Goal: Obtain resource: Download file/media

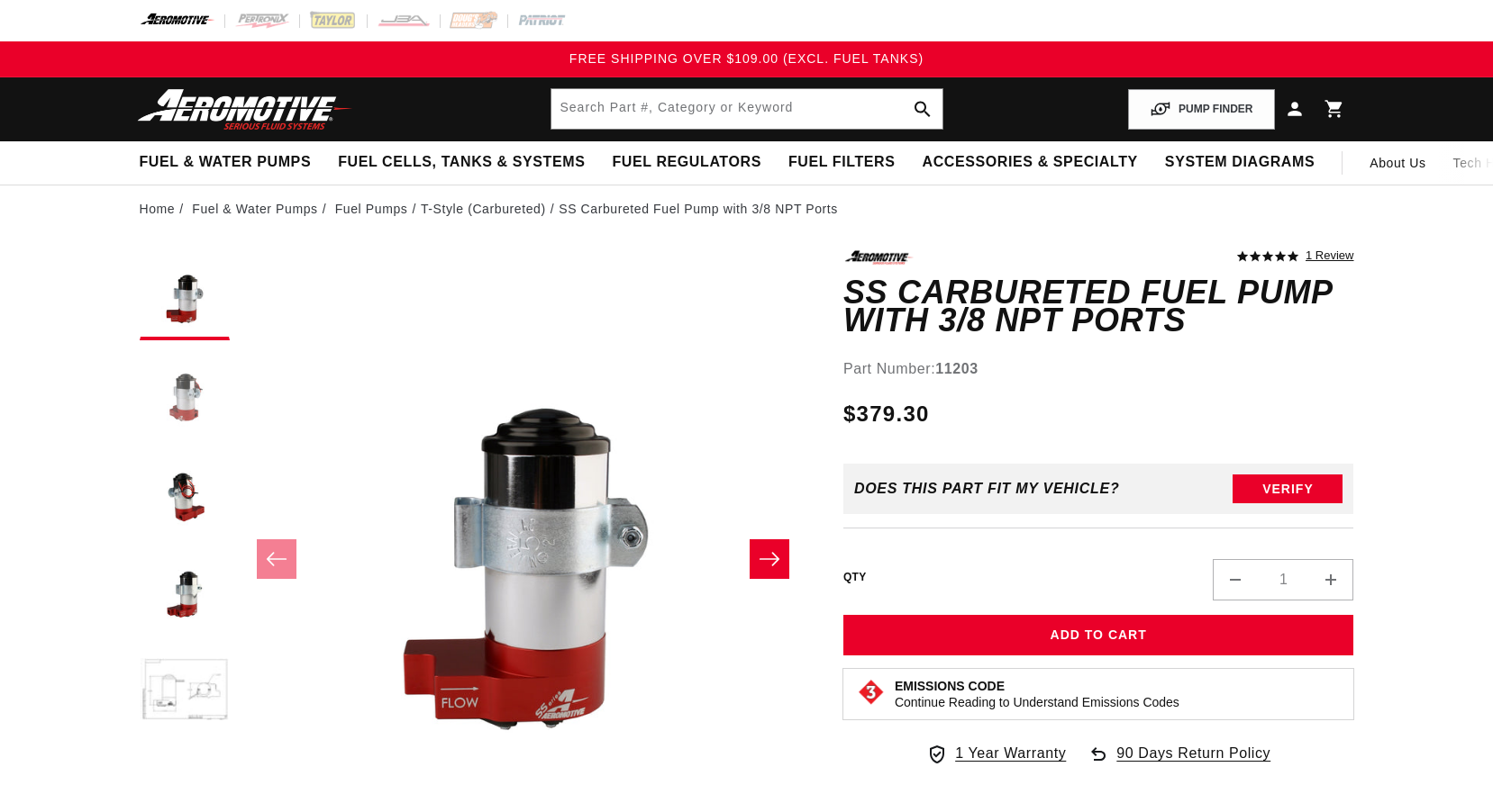
click at [179, 402] on button "Load image 2 in gallery view" at bounding box center [185, 394] width 90 height 90
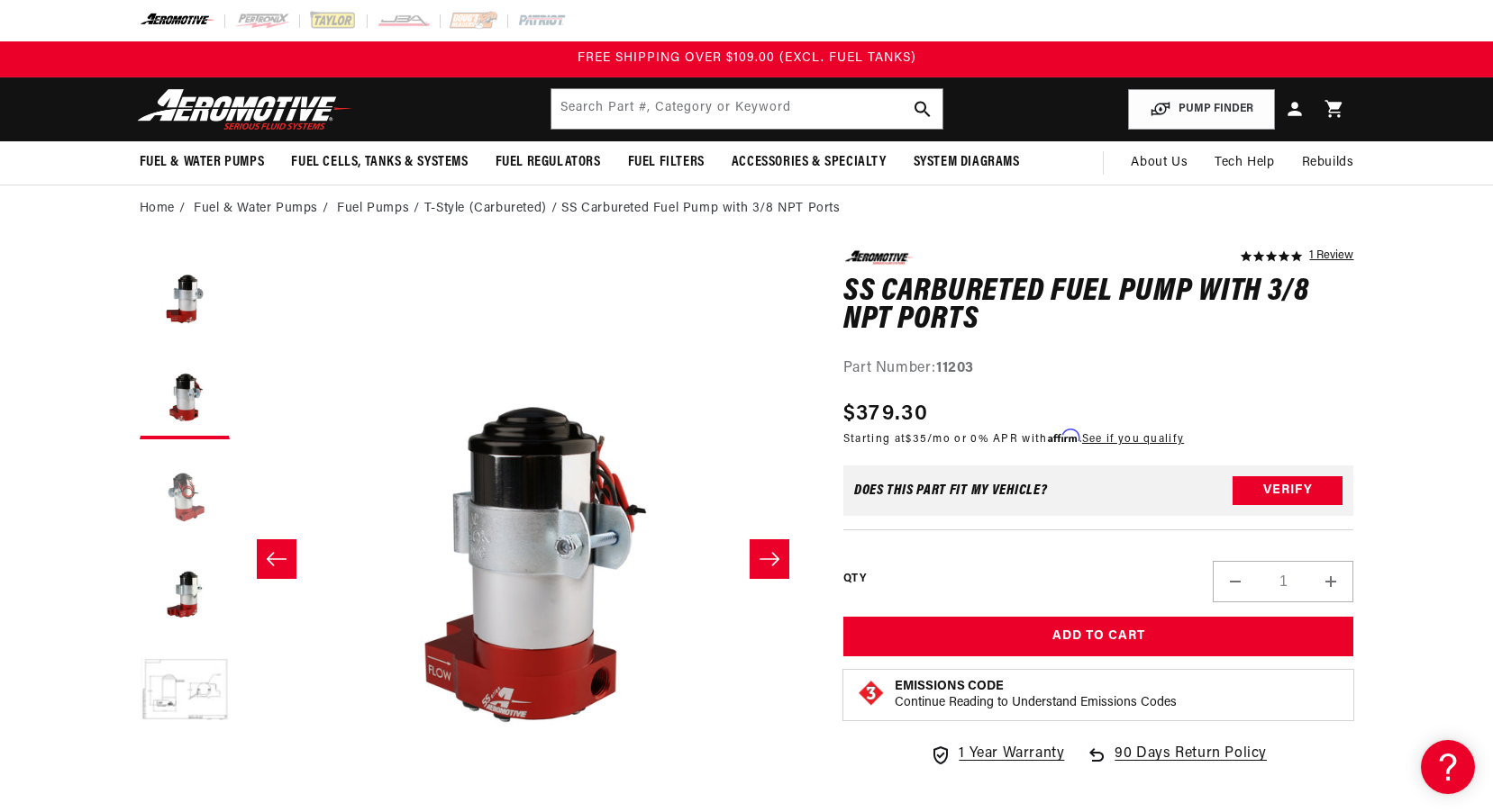
click at [190, 495] on button "Load image 3 in gallery view" at bounding box center [185, 494] width 90 height 90
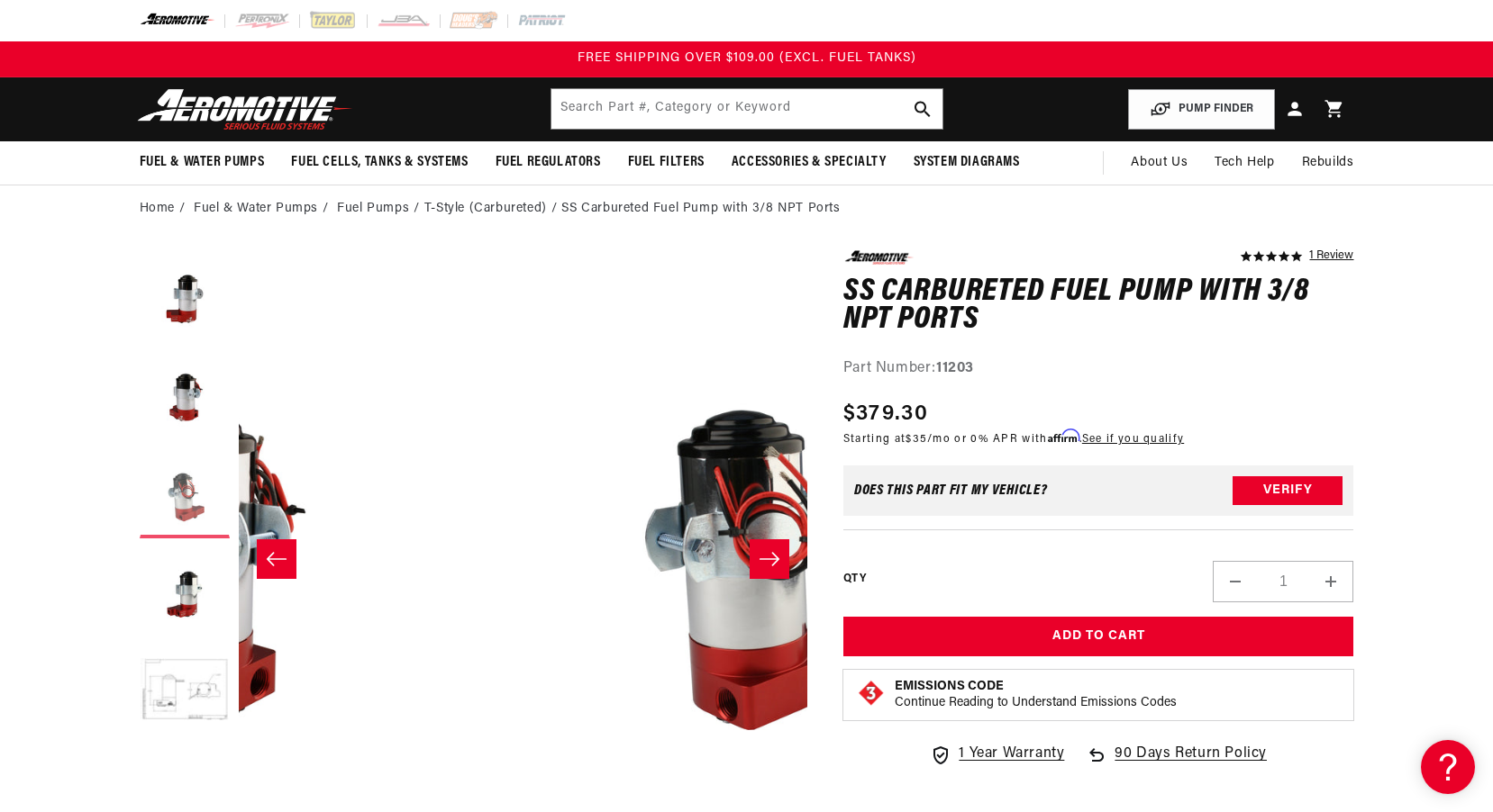
scroll to position [0, 1138]
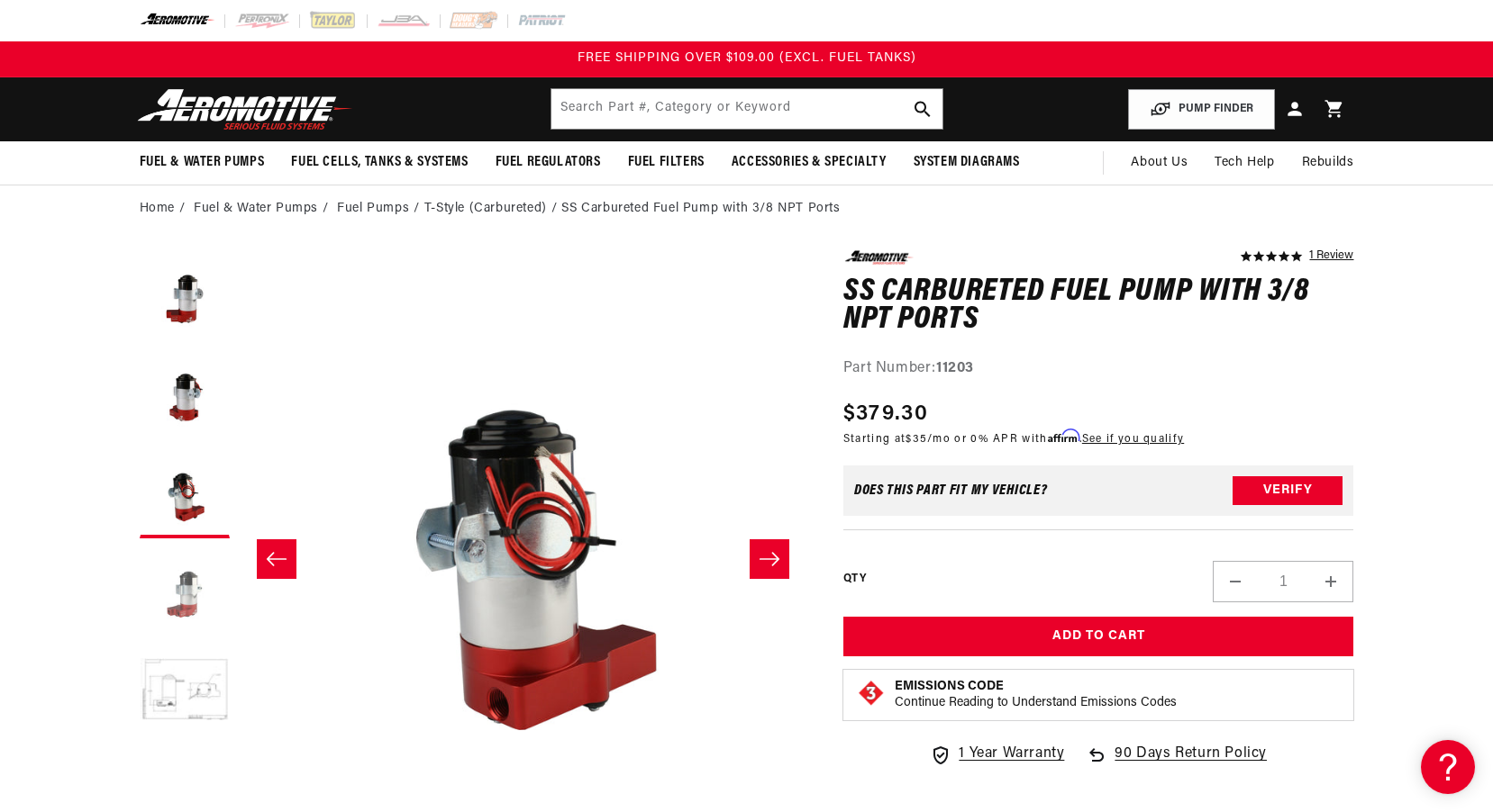
click at [187, 582] on button "Load image 4 in gallery view" at bounding box center [185, 593] width 90 height 90
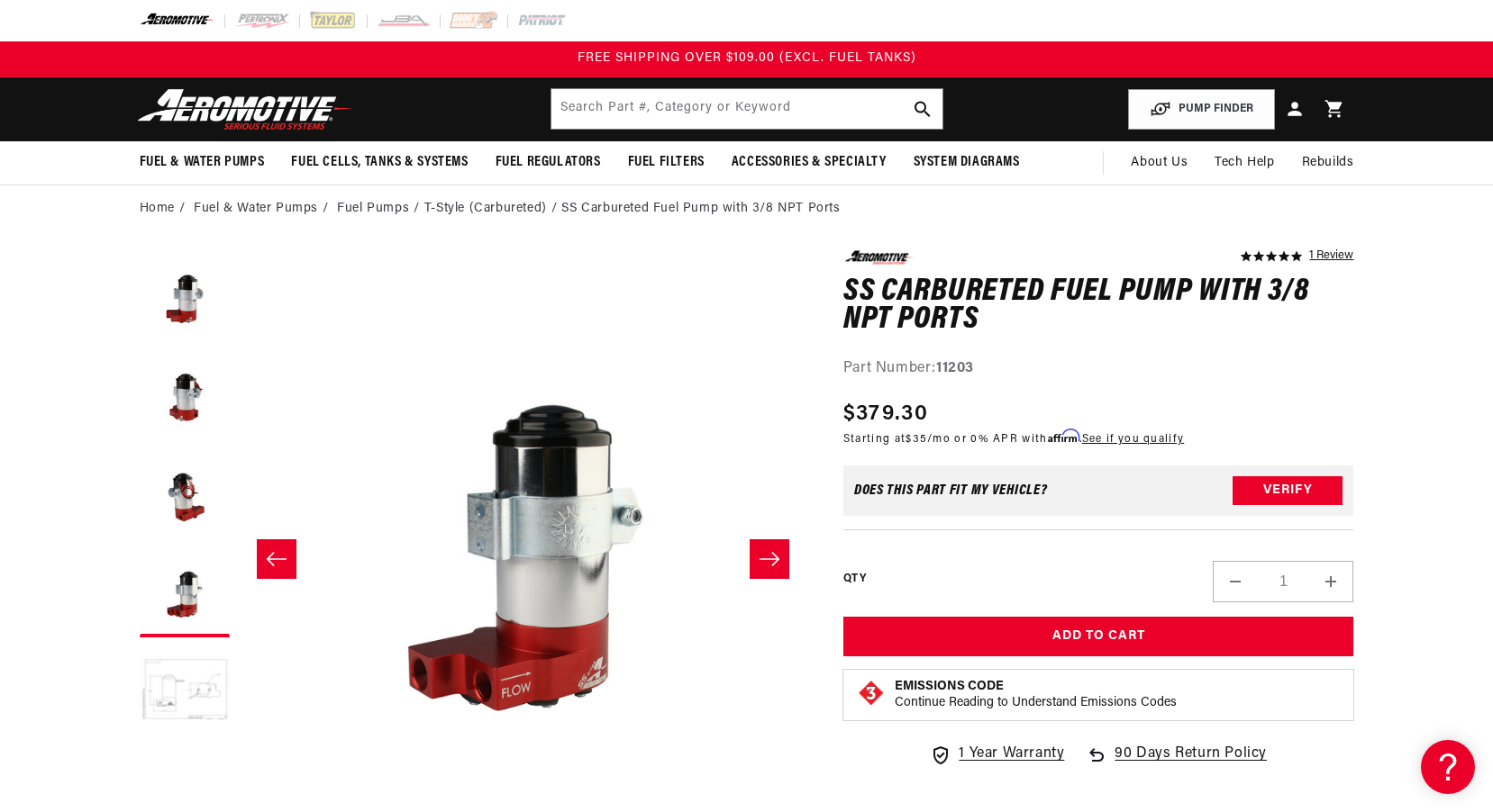
click at [184, 706] on button "Load image 5 in gallery view" at bounding box center [185, 692] width 90 height 90
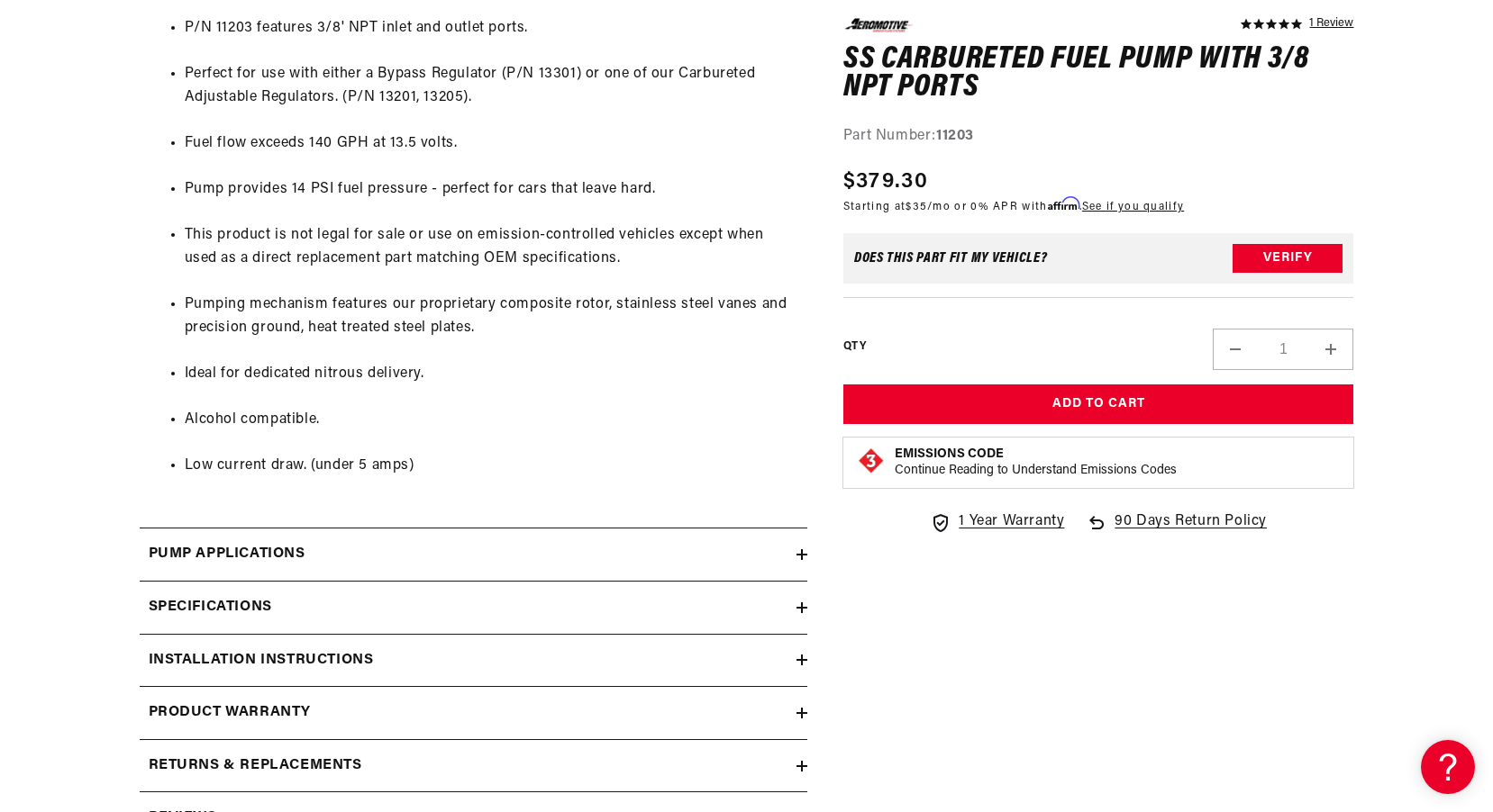
scroll to position [1171, 0]
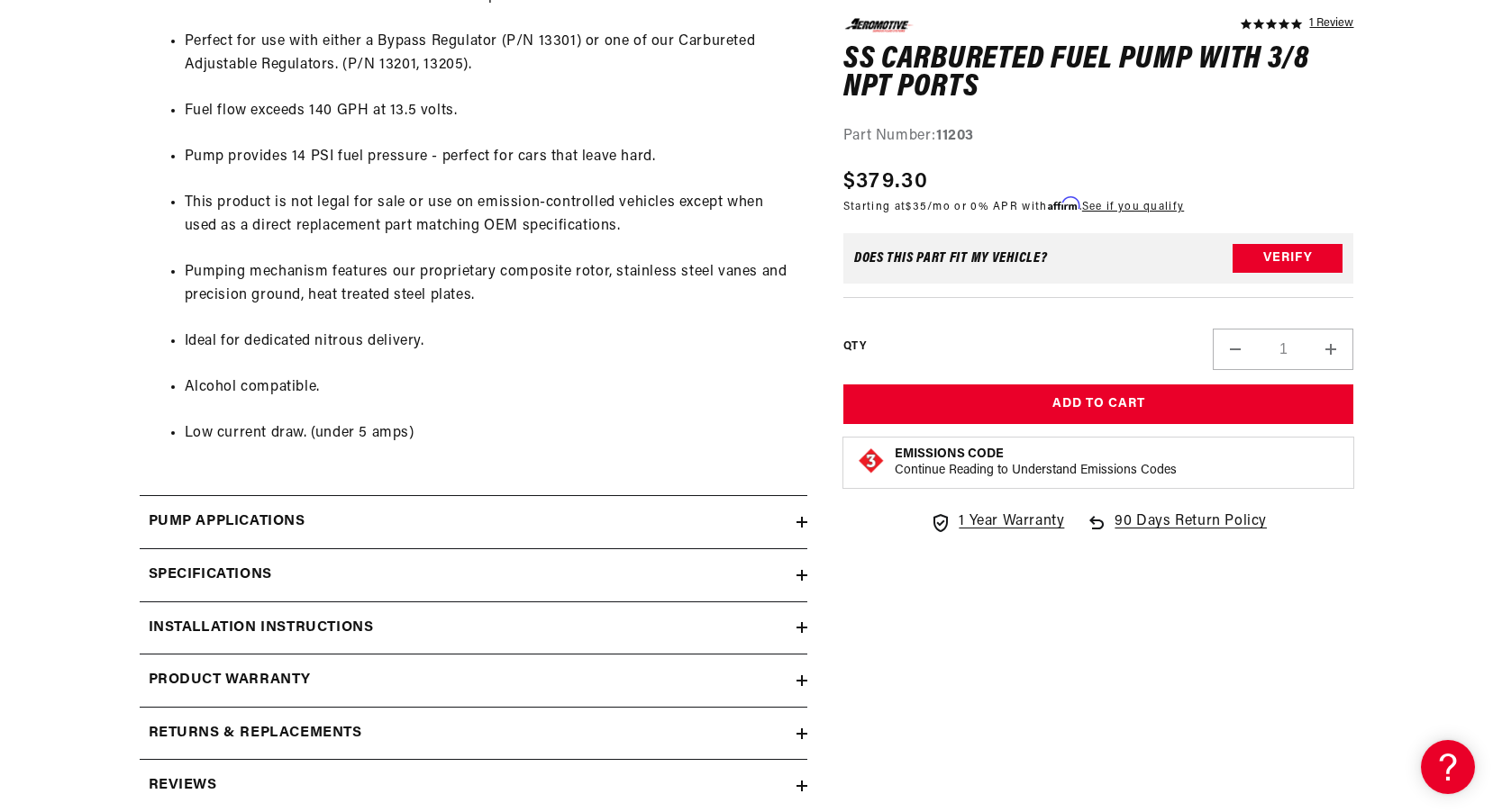
click at [712, 571] on div "Specifications" at bounding box center [468, 575] width 656 height 23
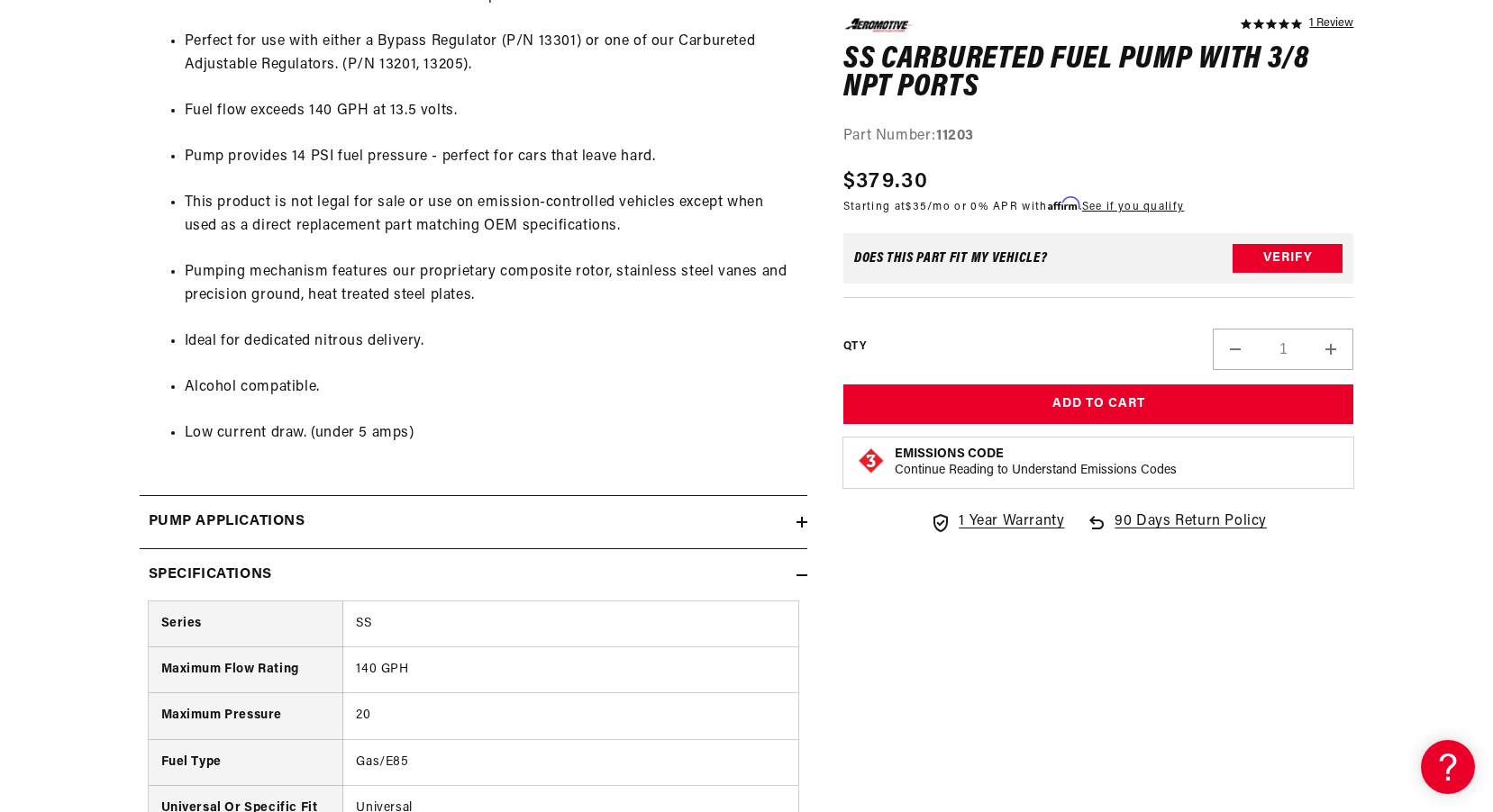
click at [576, 576] on div "Specifications" at bounding box center [468, 575] width 656 height 23
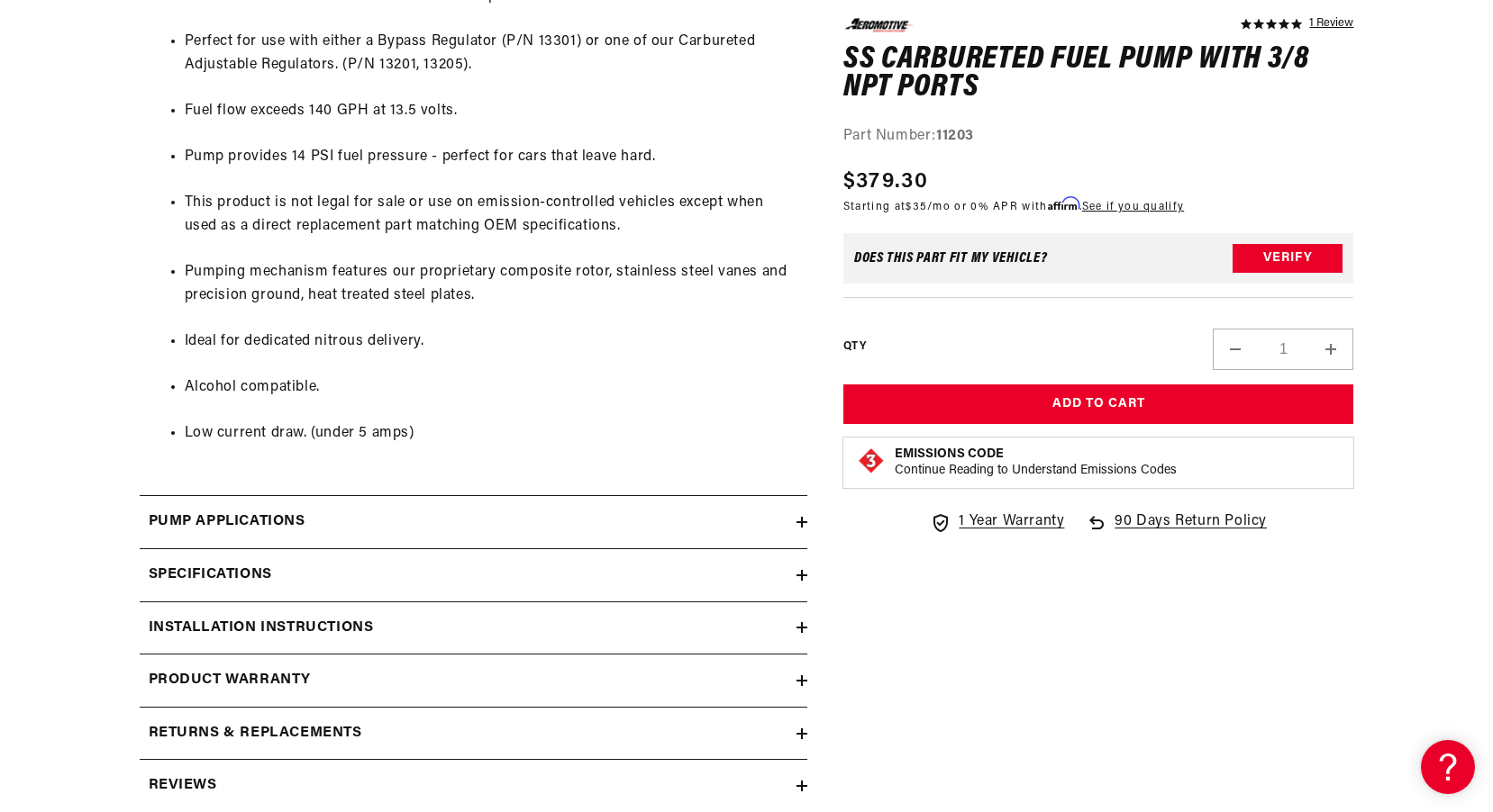
click at [575, 529] on div "Pump Applications" at bounding box center [468, 522] width 656 height 23
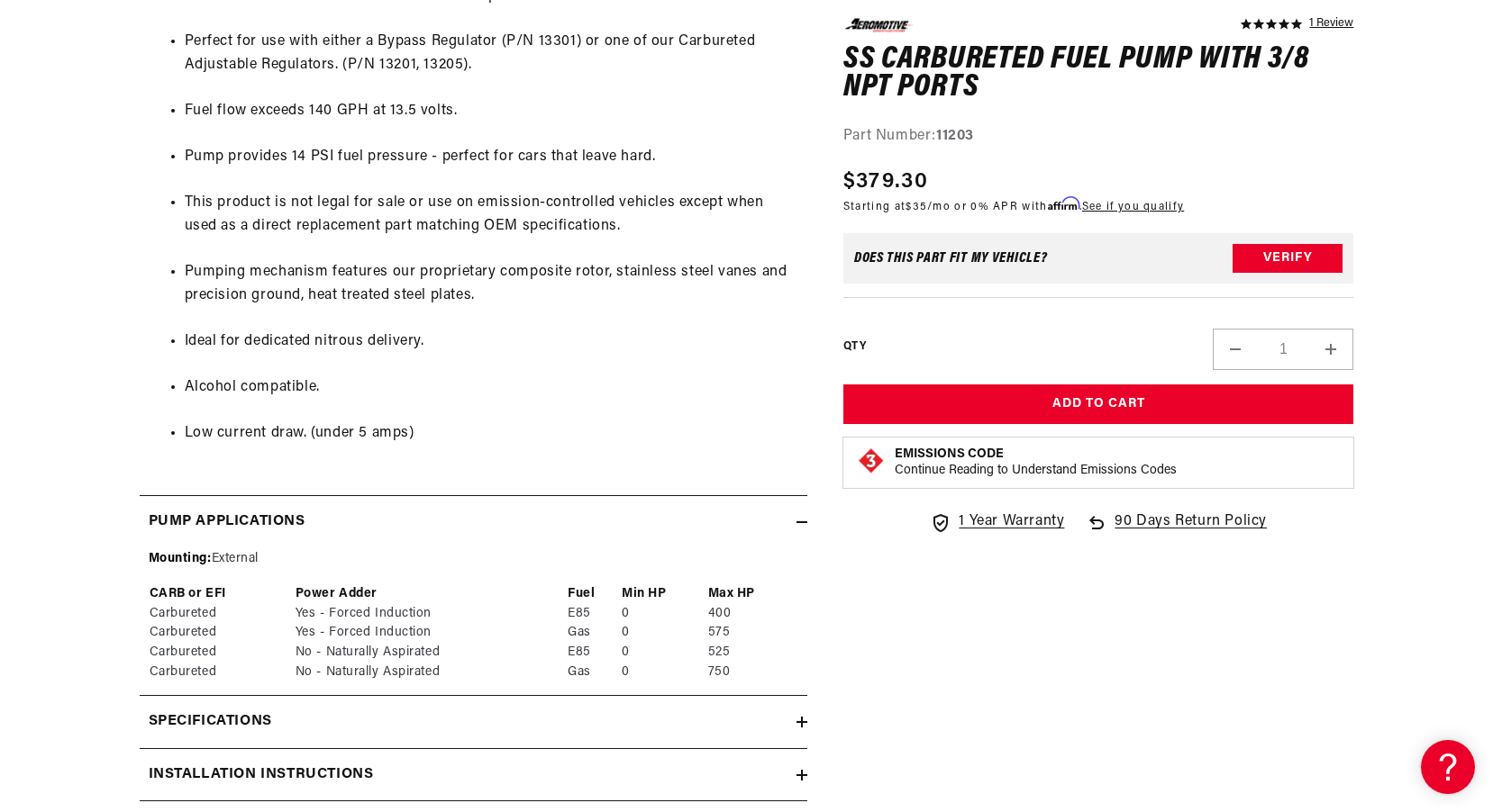
click at [575, 529] on div "Pump Applications" at bounding box center [468, 522] width 656 height 23
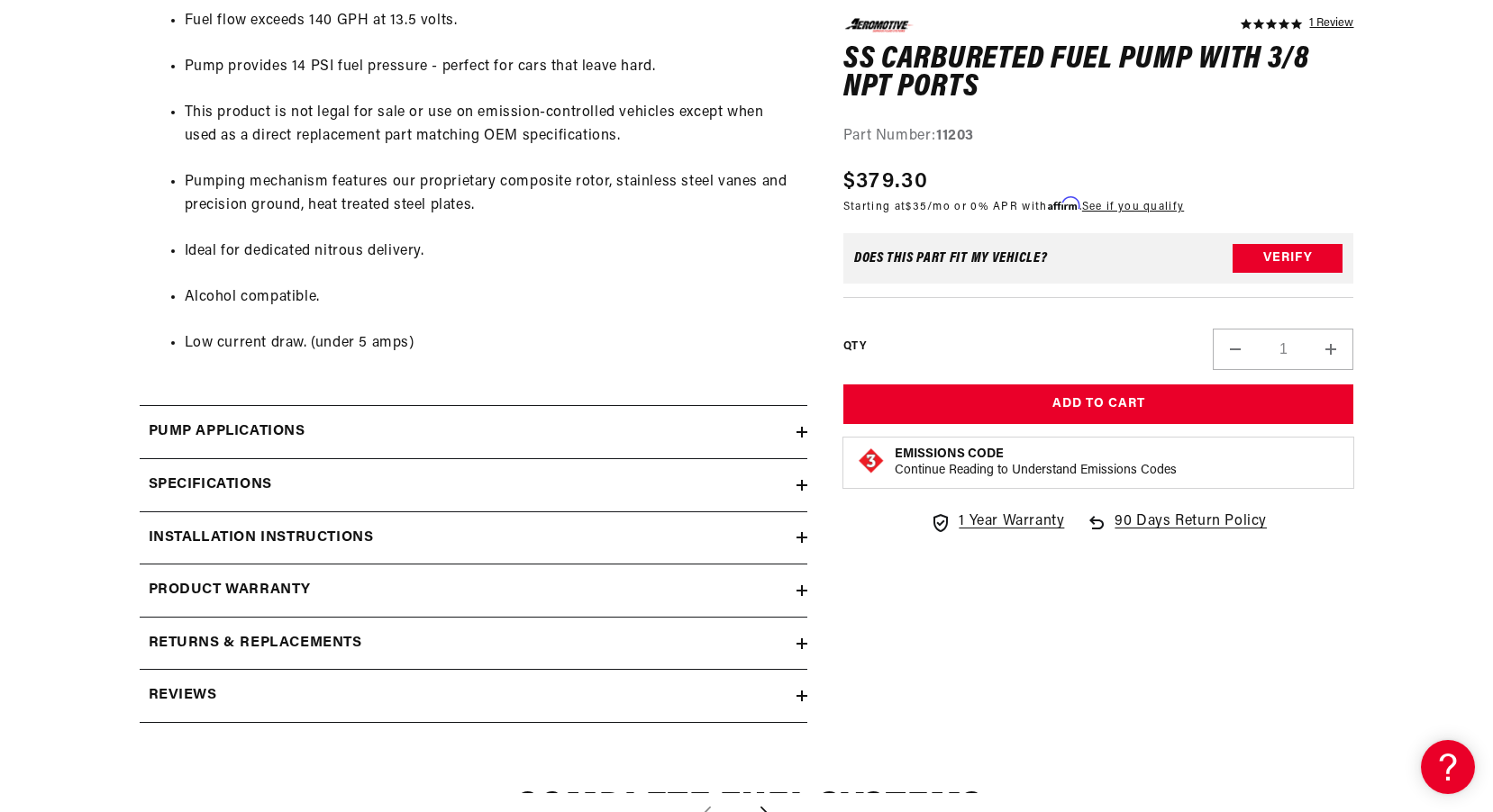
click at [572, 538] on div "Installation Instructions" at bounding box center [468, 539] width 656 height 23
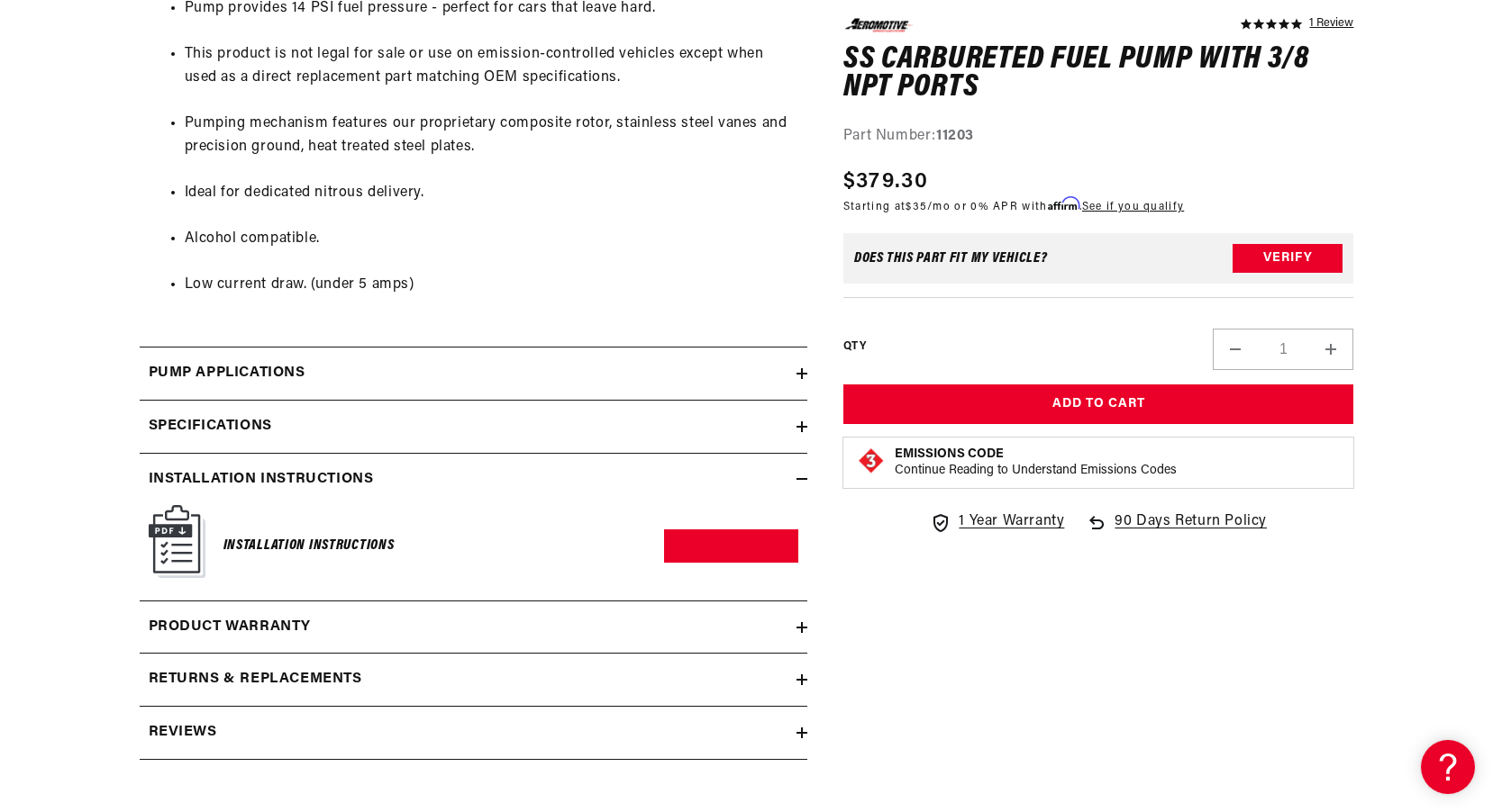
scroll to position [1351, 0]
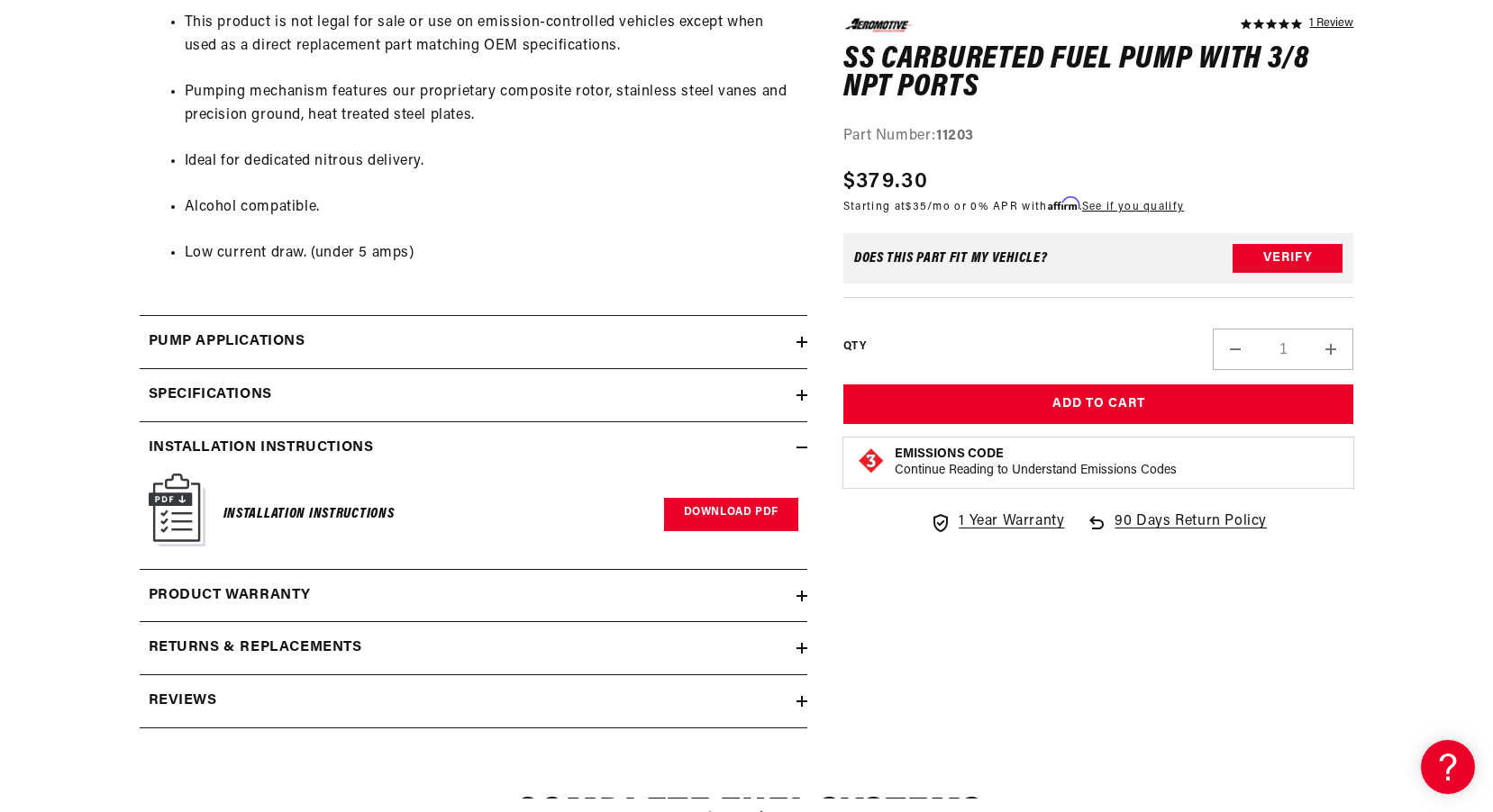
click at [720, 519] on link "Download PDF" at bounding box center [731, 515] width 134 height 34
click at [524, 430] on summary "Installation Instructions" at bounding box center [474, 448] width 668 height 52
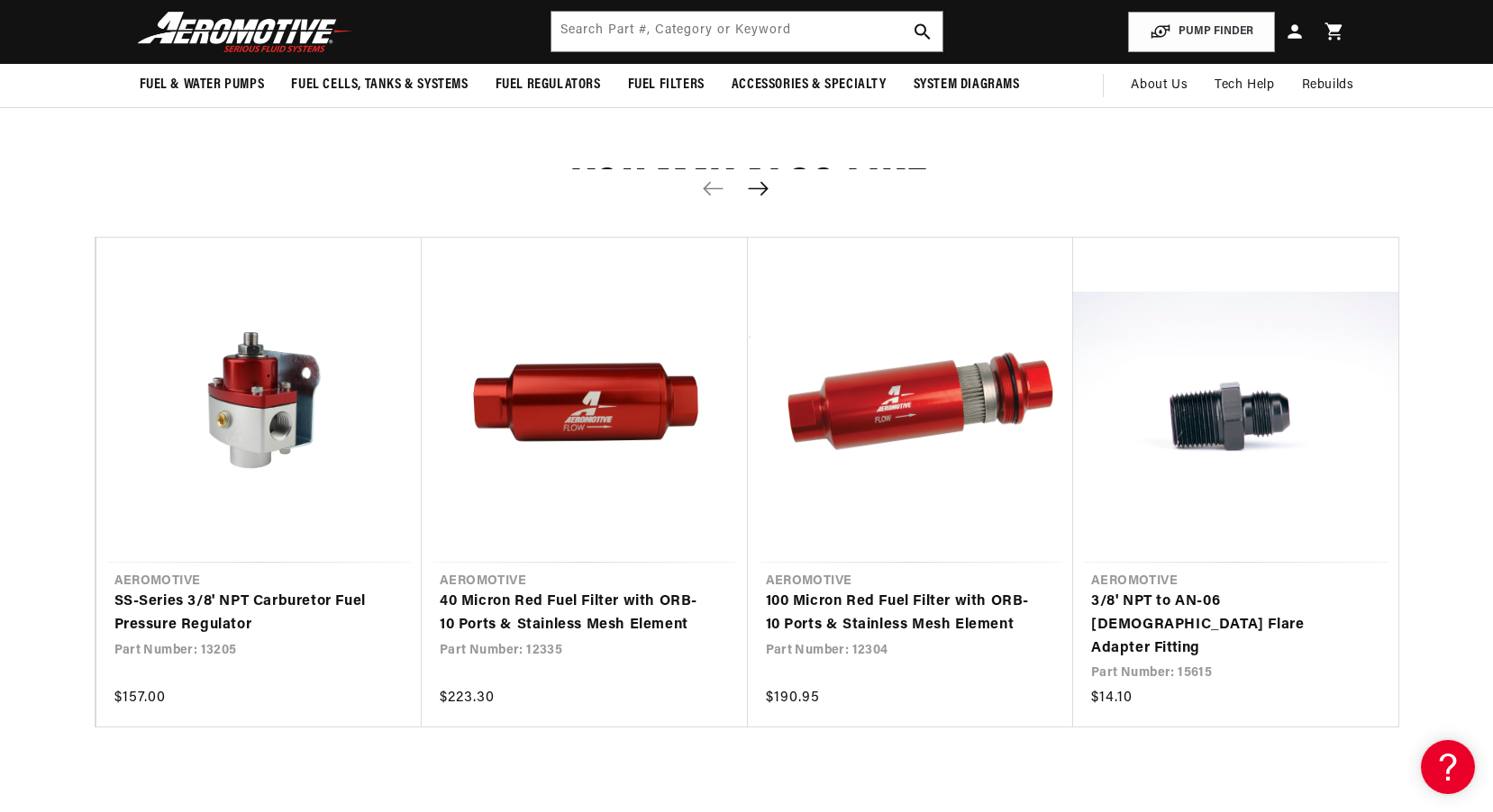
scroll to position [1801, 0]
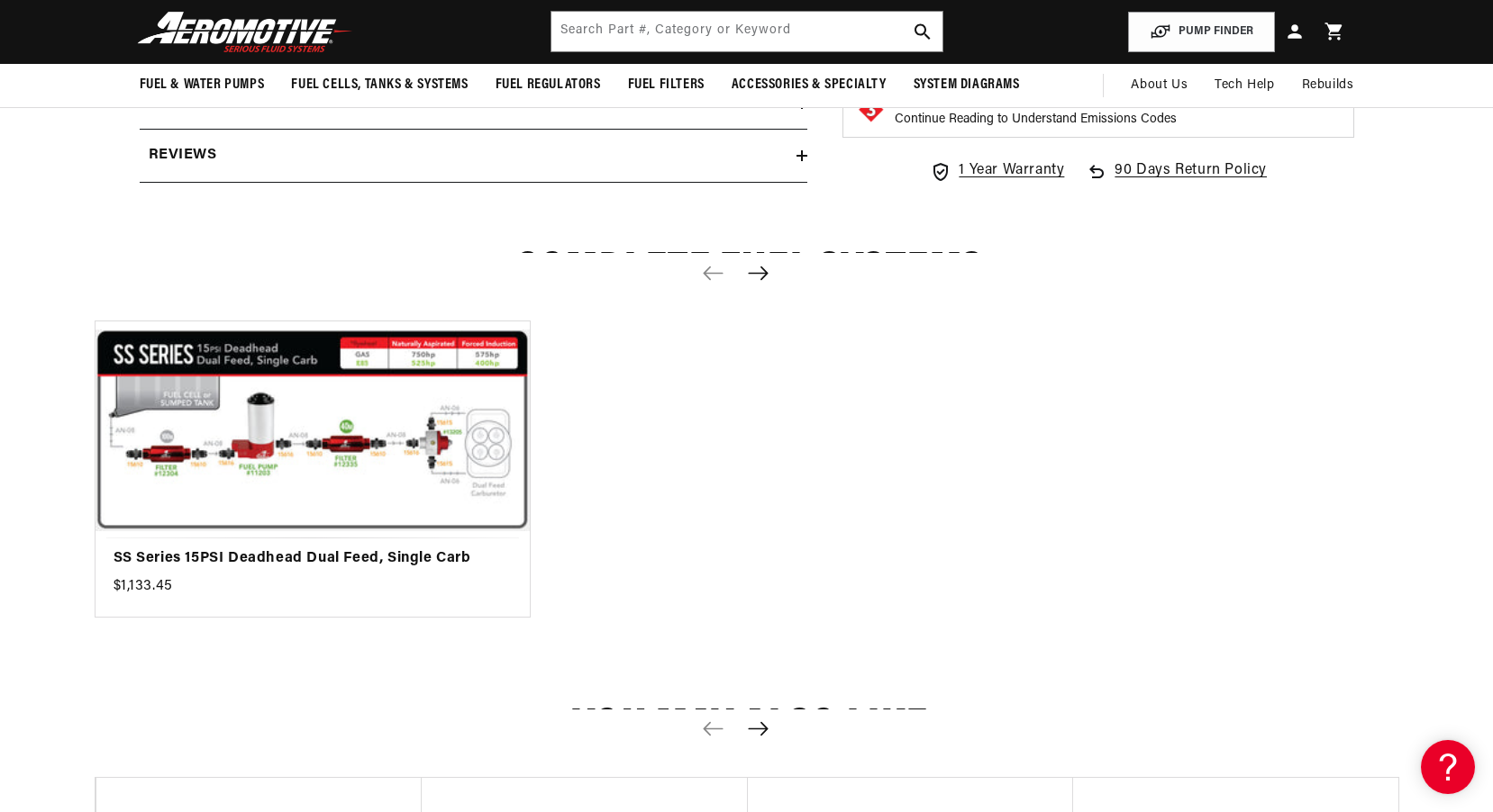
click at [759, 273] on icon "Next slide" at bounding box center [758, 273] width 20 height 13
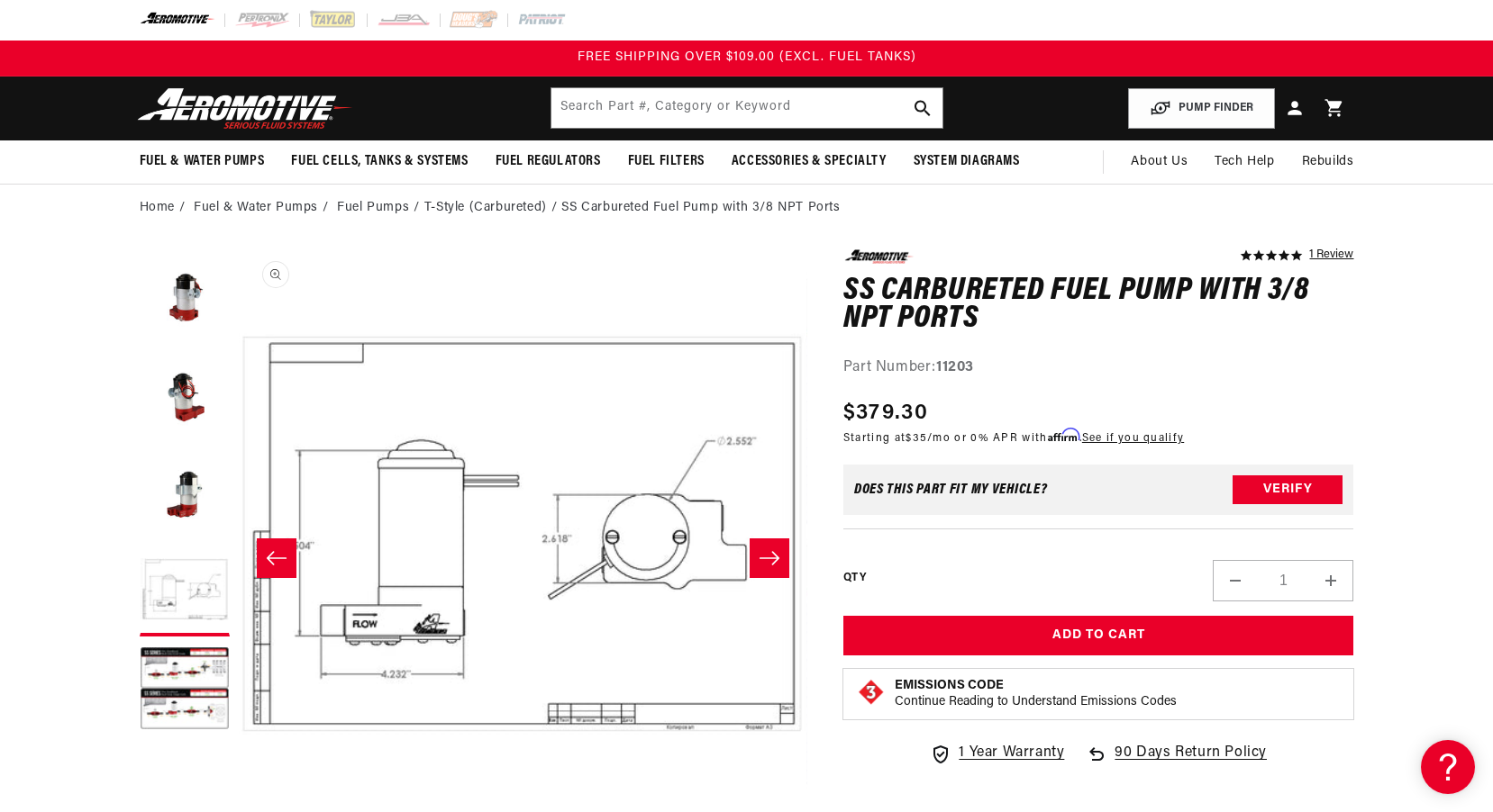
scroll to position [0, 0]
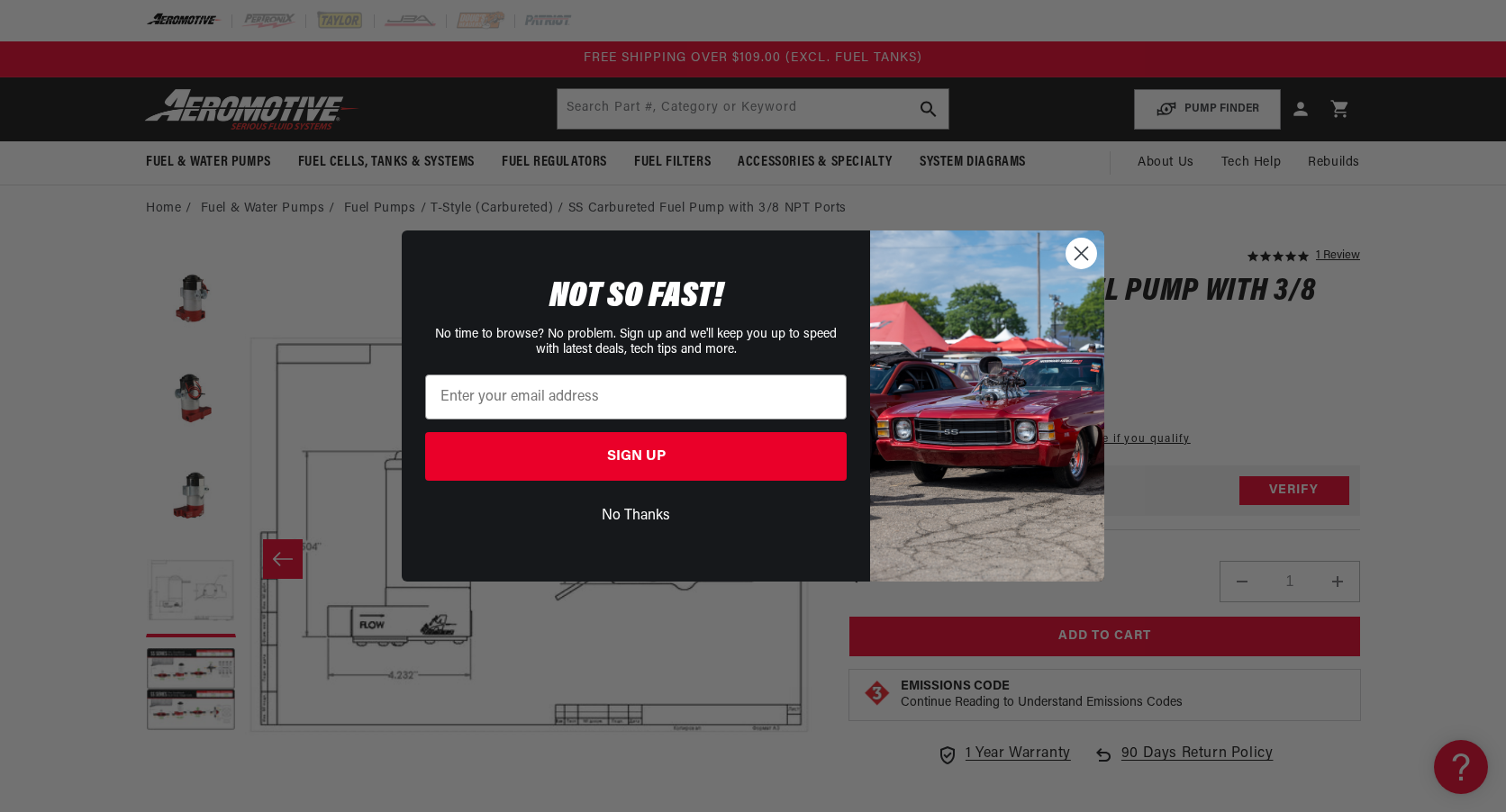
click at [651, 520] on button "No Thanks" at bounding box center [636, 517] width 421 height 35
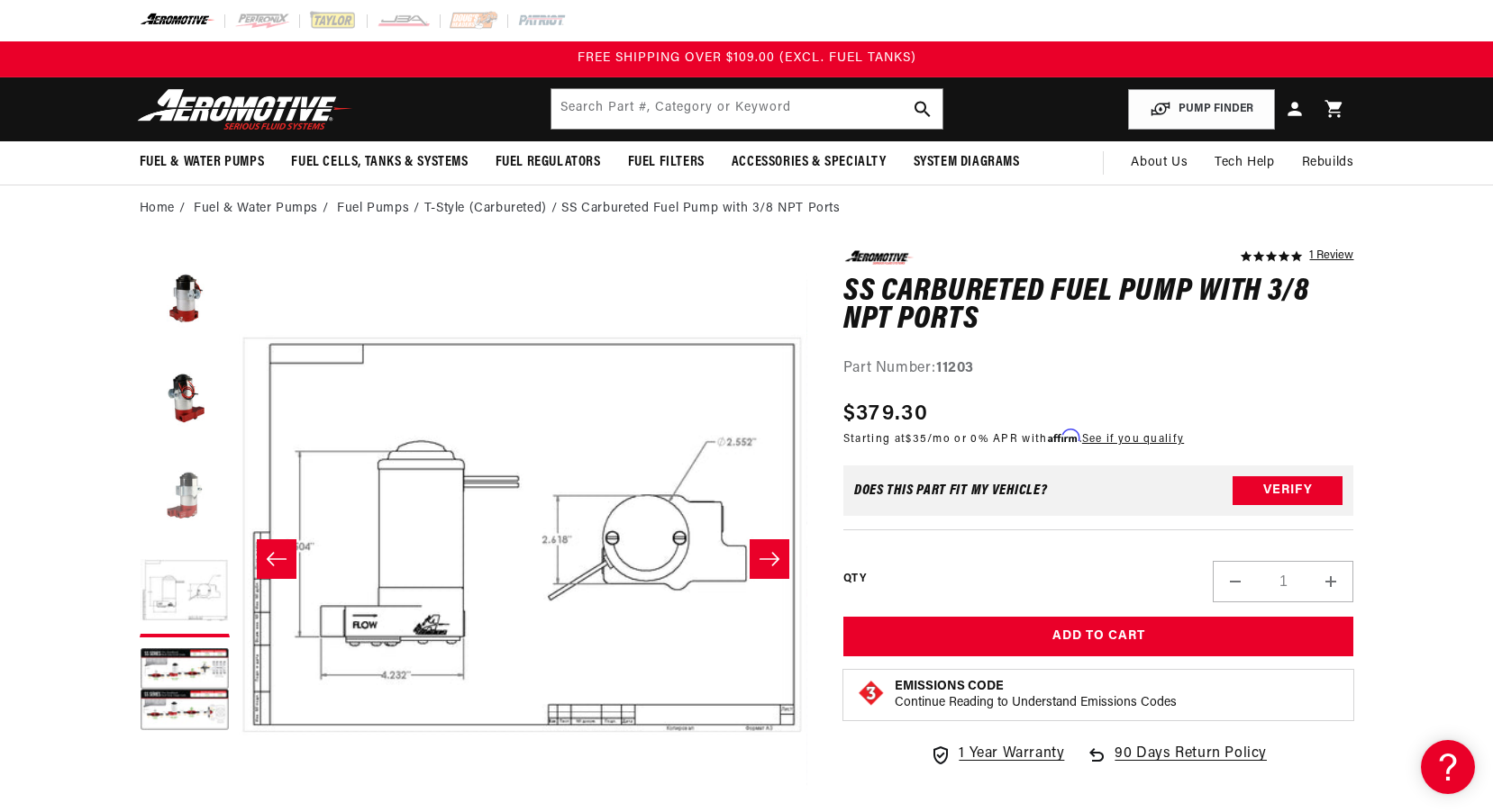
click at [157, 501] on button "Load image 4 in gallery view" at bounding box center [185, 494] width 90 height 90
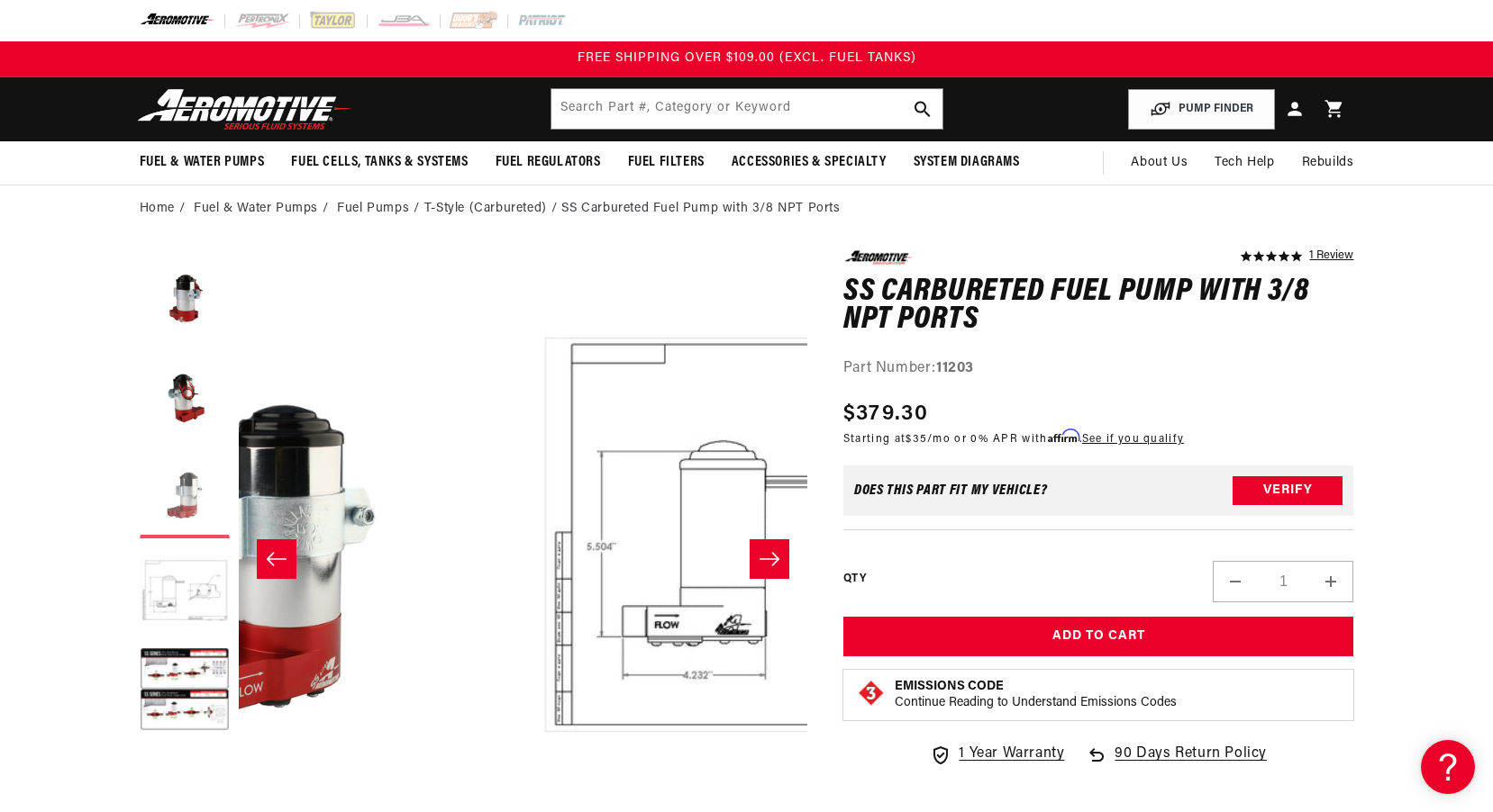
scroll to position [0, 1707]
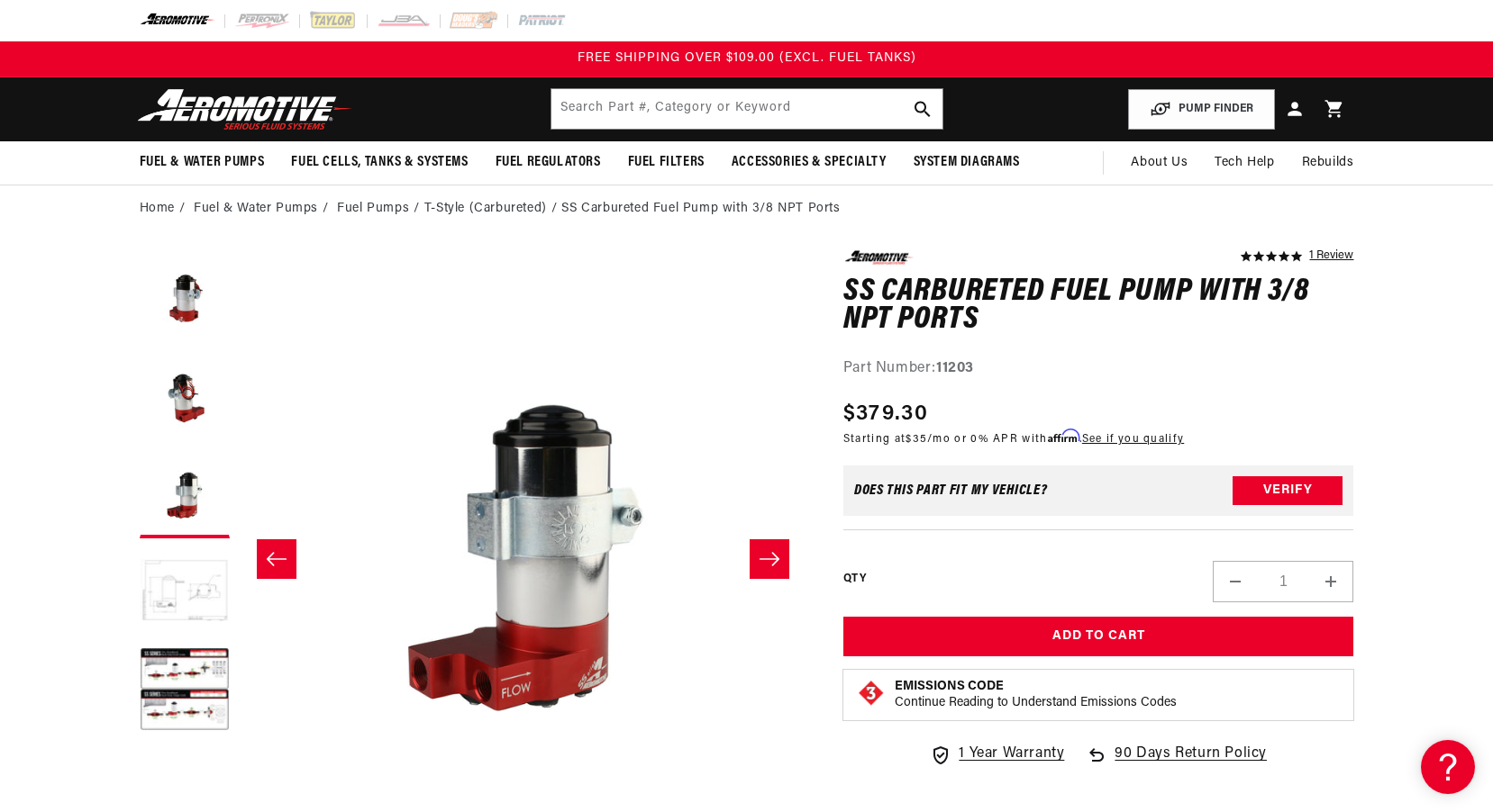
click at [201, 599] on button "Load image 5 in gallery view" at bounding box center [185, 593] width 90 height 90
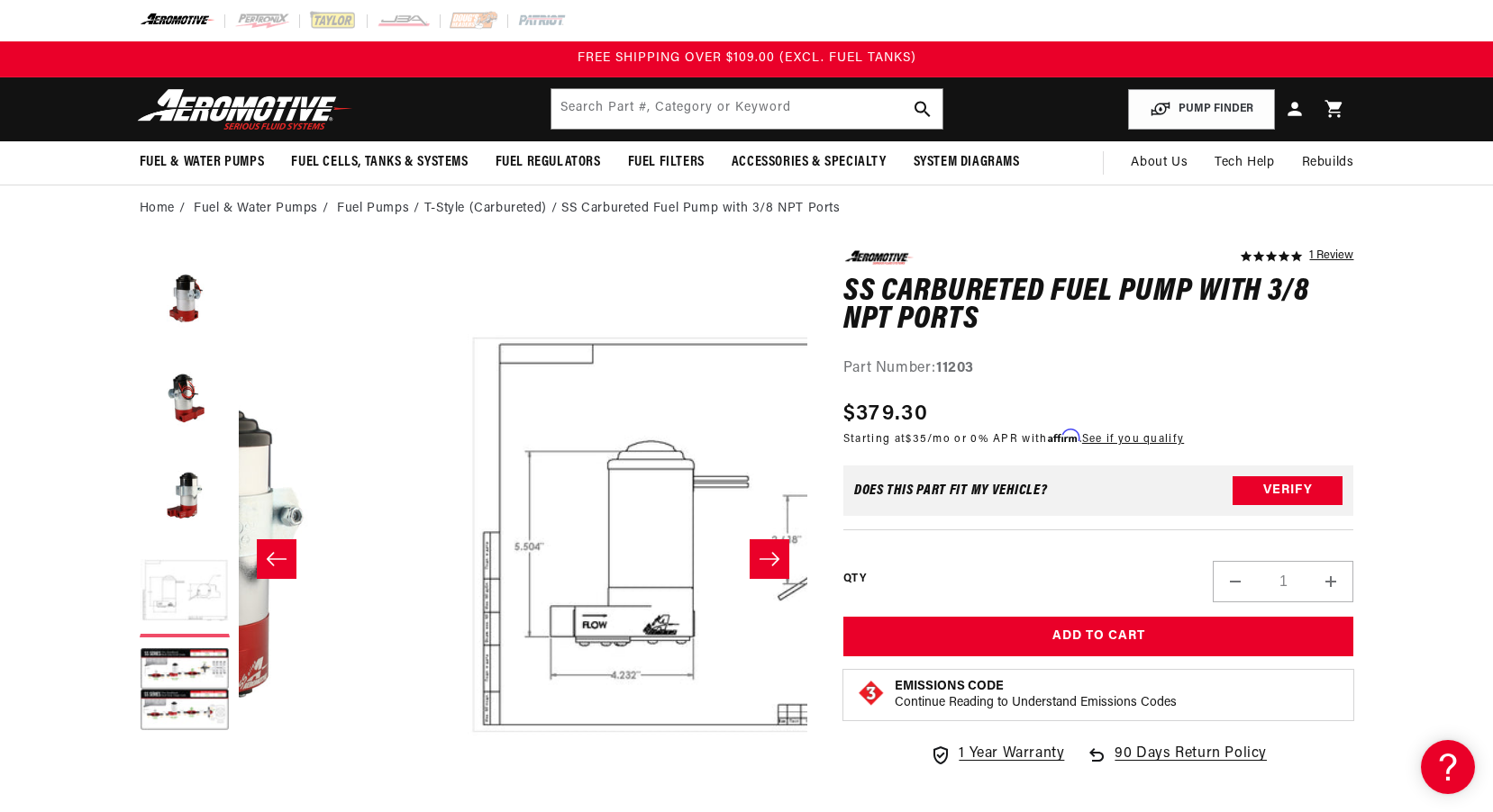
scroll to position [0, 2276]
